Goal: Transaction & Acquisition: Purchase product/service

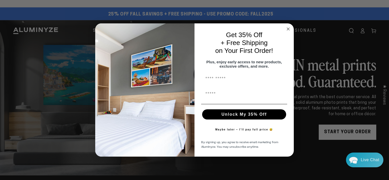
click at [287, 26] on circle "Close dialog" at bounding box center [288, 29] width 6 height 6
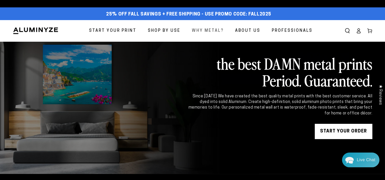
click at [209, 32] on span "Why Metal?" at bounding box center [208, 30] width 32 height 7
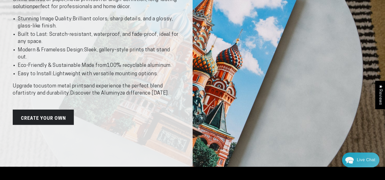
scroll to position [113, 0]
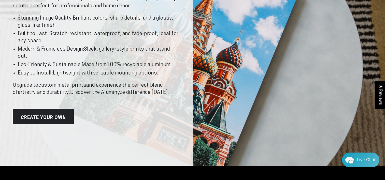
click at [51, 116] on link "Create Your Own" at bounding box center [43, 116] width 61 height 15
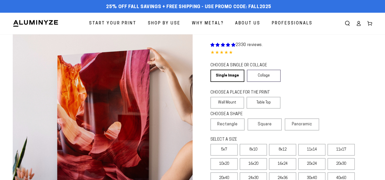
select select "**********"
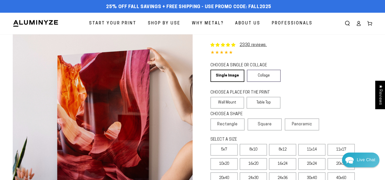
scroll to position [37, 0]
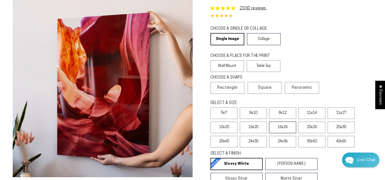
click at [278, 127] on label "16x24" at bounding box center [282, 128] width 27 height 12
click at [282, 129] on label "16x24" at bounding box center [282, 128] width 27 height 12
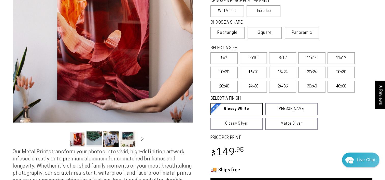
scroll to position [98, 0]
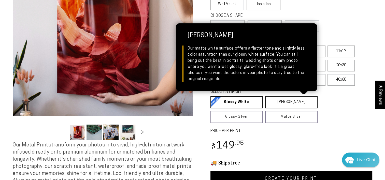
click at [274, 102] on link "Matte White Matte White Our matte white surface offers a flatter tone and sligh…" at bounding box center [291, 102] width 52 height 12
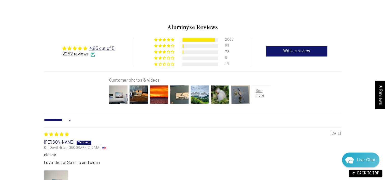
scroll to position [292, 0]
click at [117, 96] on img at bounding box center [118, 94] width 20 height 20
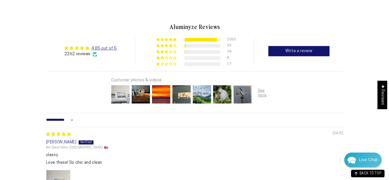
scroll to position [294, 0]
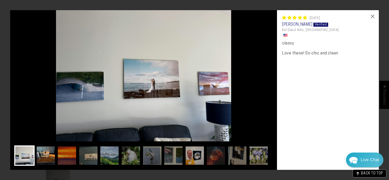
click at [50, 158] on img at bounding box center [46, 156] width 20 height 20
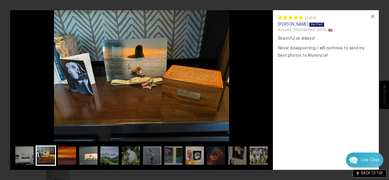
click at [88, 154] on img at bounding box center [88, 156] width 20 height 20
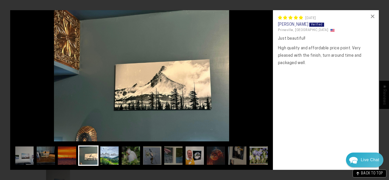
click at [107, 154] on img at bounding box center [109, 156] width 20 height 20
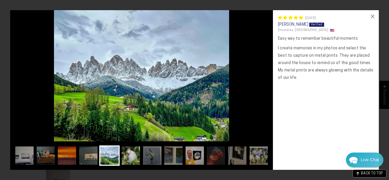
click at [133, 154] on img at bounding box center [131, 156] width 20 height 20
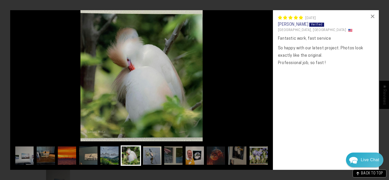
click at [147, 152] on img at bounding box center [152, 156] width 20 height 20
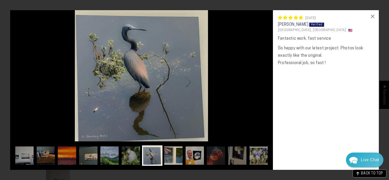
click at [169, 152] on img at bounding box center [173, 156] width 20 height 20
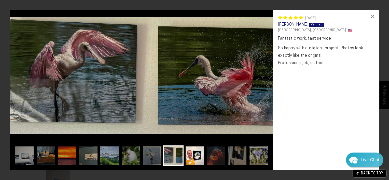
click at [193, 150] on img at bounding box center [194, 156] width 20 height 20
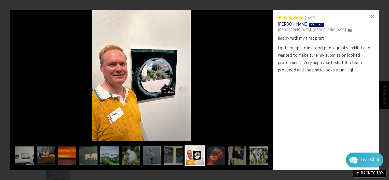
click at [213, 152] on img at bounding box center [216, 156] width 20 height 20
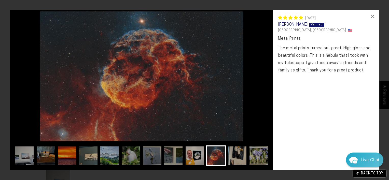
click at [232, 154] on img at bounding box center [237, 156] width 20 height 20
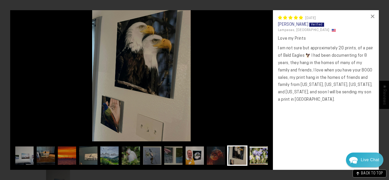
click at [254, 153] on img at bounding box center [258, 156] width 20 height 20
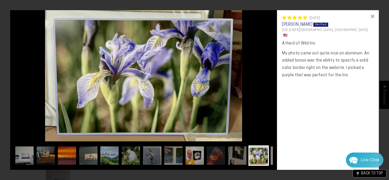
scroll to position [0, 26]
